Goal: Task Accomplishment & Management: Complete application form

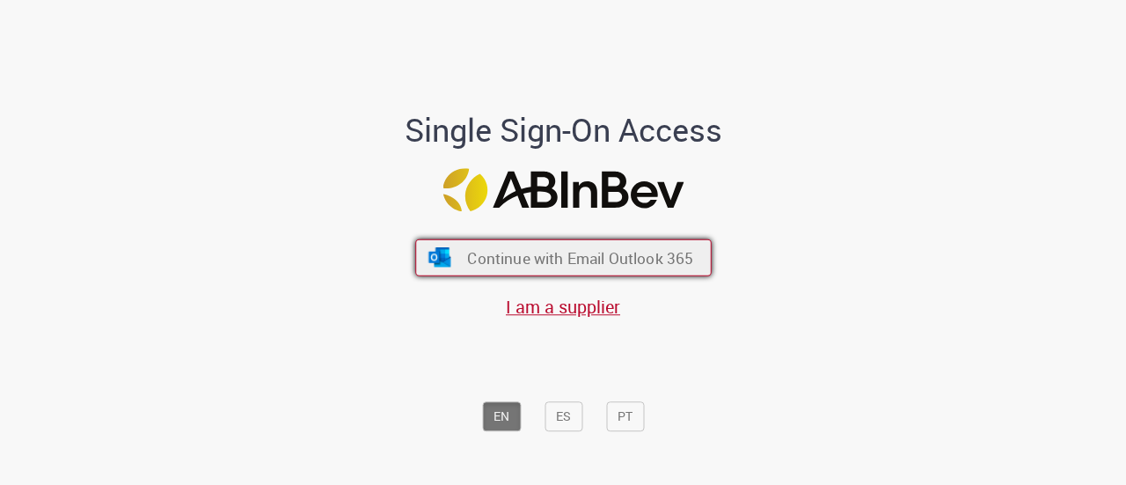
click at [540, 263] on span "Continue with Email Outlook 365" at bounding box center [580, 257] width 226 height 20
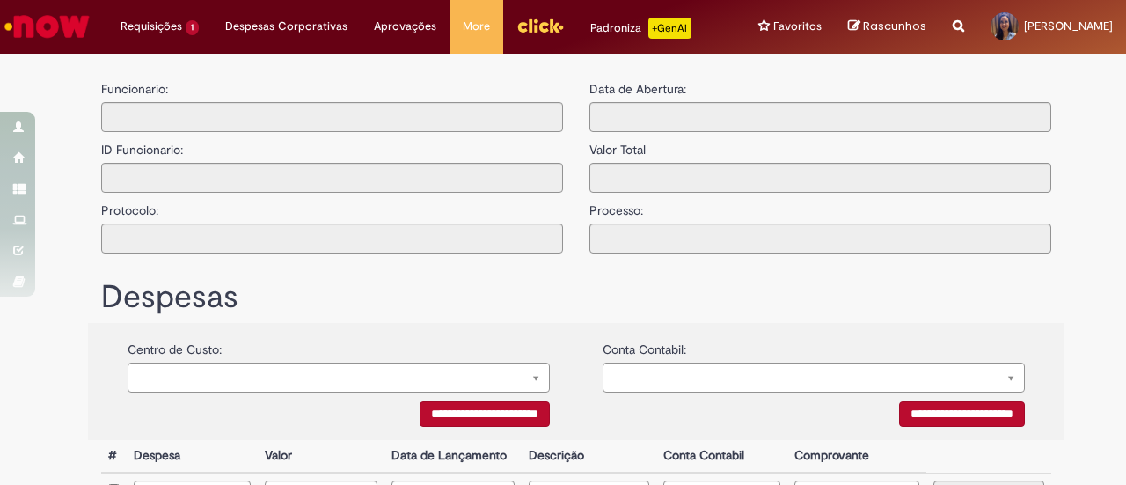
type input "**********"
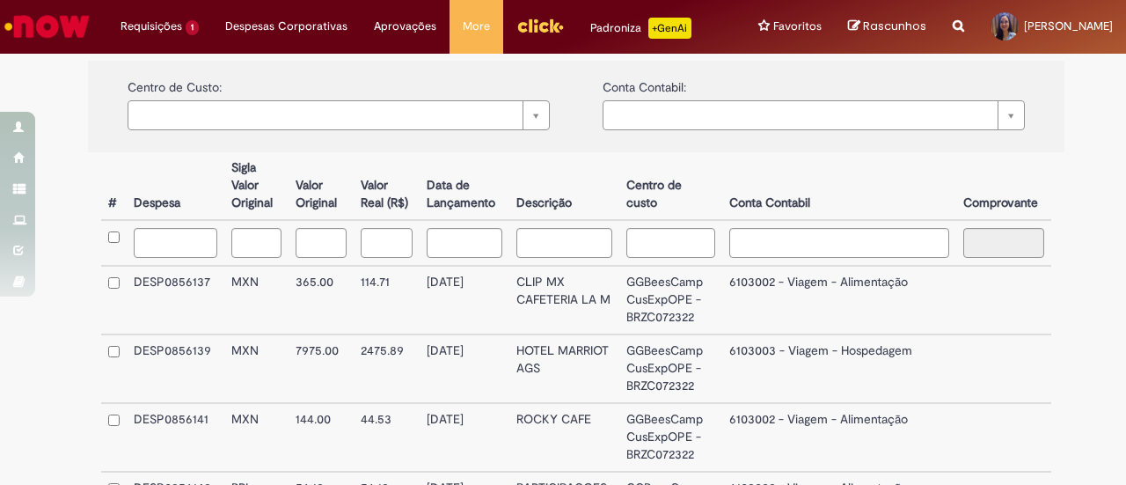
scroll to position [528, 0]
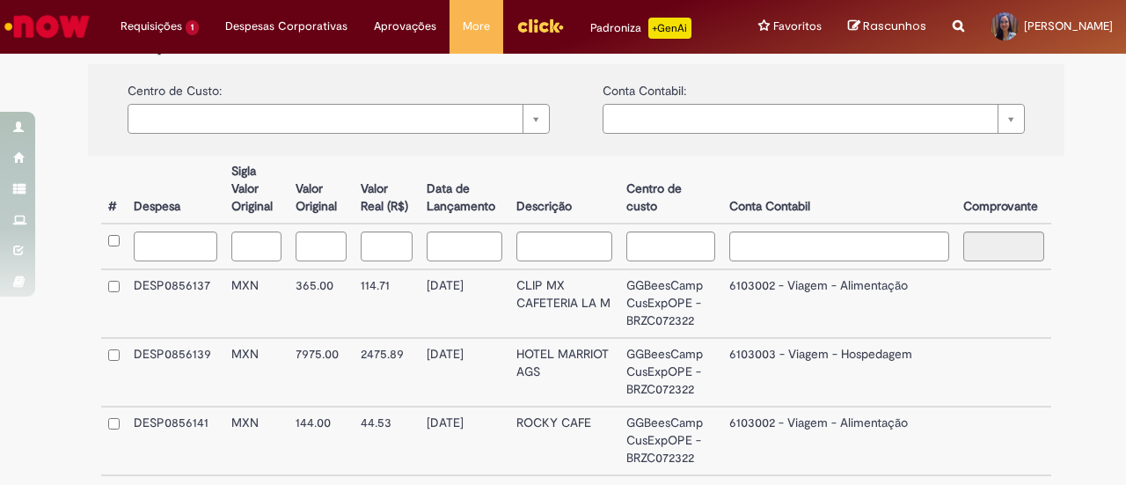
click at [104, 293] on td at bounding box center [114, 303] width 26 height 69
click at [114, 349] on td at bounding box center [114, 372] width 26 height 69
click at [118, 361] on td at bounding box center [114, 372] width 26 height 69
